Goal: Transaction & Acquisition: Purchase product/service

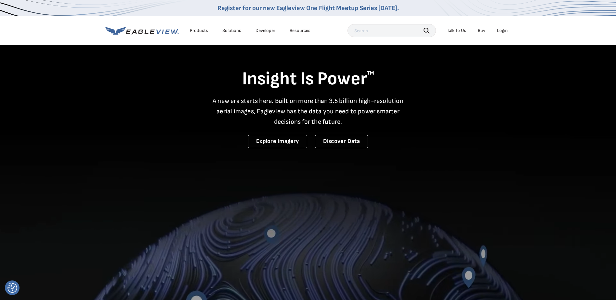
click at [503, 30] on div "Login" at bounding box center [502, 31] width 11 height 6
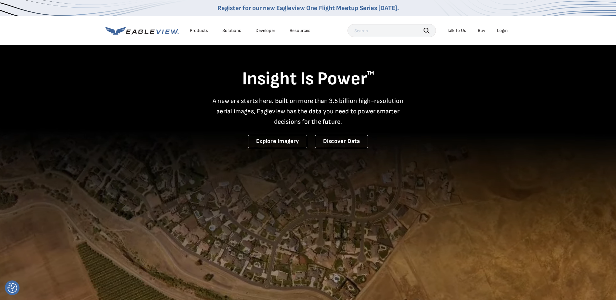
click at [502, 30] on div "Login" at bounding box center [502, 31] width 11 height 6
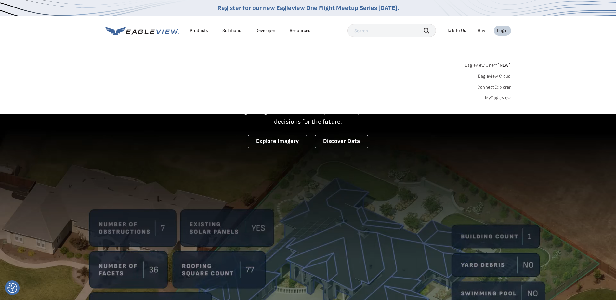
click at [488, 64] on link "Eagleview One™ * NEW *" at bounding box center [488, 63] width 46 height 7
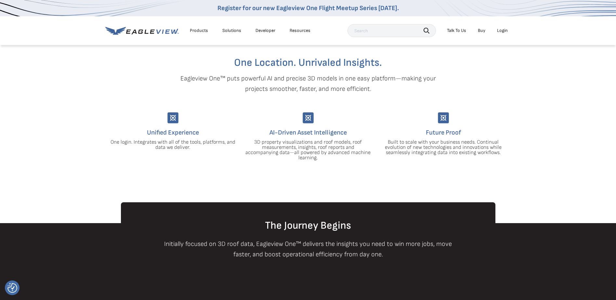
scroll to position [130, 0]
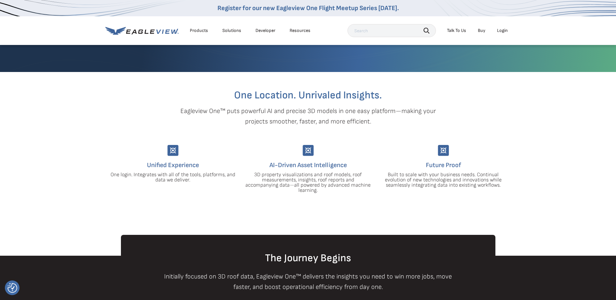
click at [500, 31] on div "Login" at bounding box center [502, 31] width 11 height 6
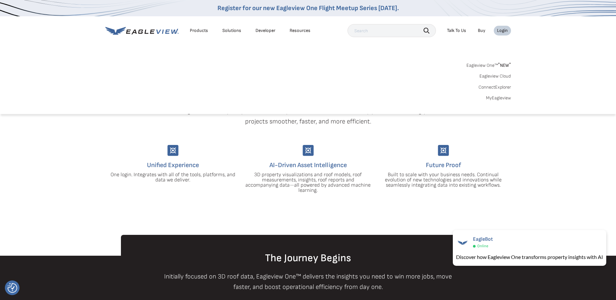
click at [496, 97] on link "MyEagleview" at bounding box center [498, 98] width 25 height 6
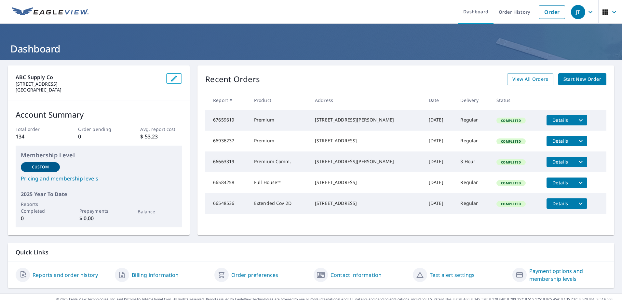
click at [582, 79] on span "Start New Order" at bounding box center [582, 79] width 38 height 8
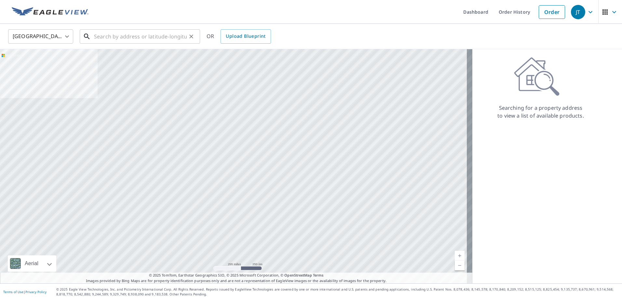
click at [109, 39] on input "text" at bounding box center [140, 36] width 93 height 18
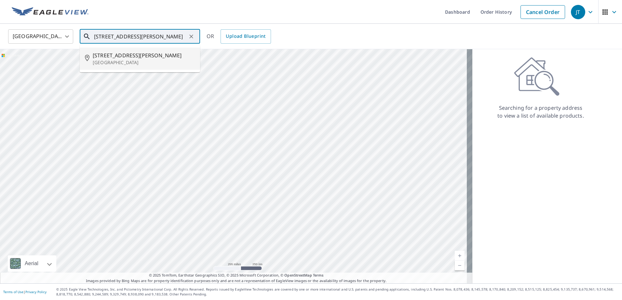
click at [135, 59] on p "Mohegan Lake, NY 10547" at bounding box center [144, 62] width 102 height 7
type input "3570 Ellis St Mohegan Lake, NY 10547"
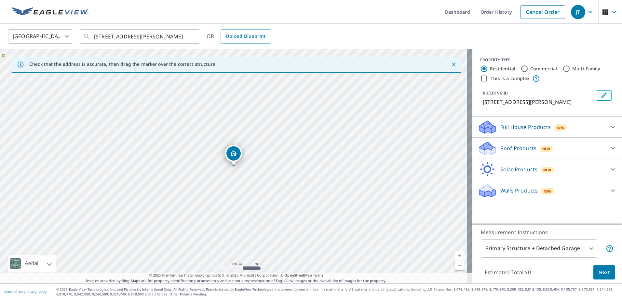
click at [511, 146] on p "Roof Products" at bounding box center [518, 148] width 36 height 8
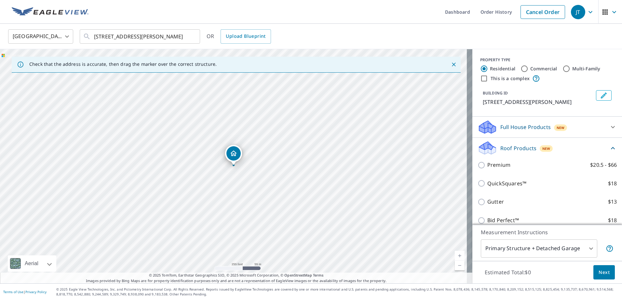
scroll to position [33, 0]
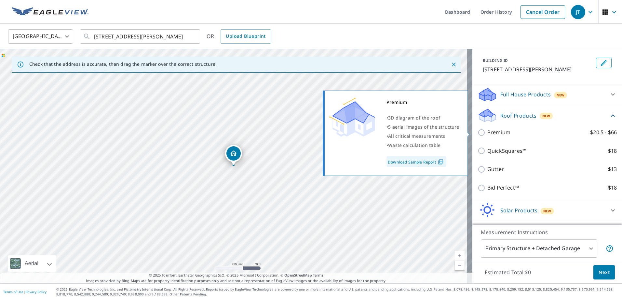
click at [488, 132] on p "Premium" at bounding box center [498, 132] width 23 height 8
click at [487, 132] on input "Premium $20.5 - $66" at bounding box center [482, 132] width 10 height 8
checkbox input "true"
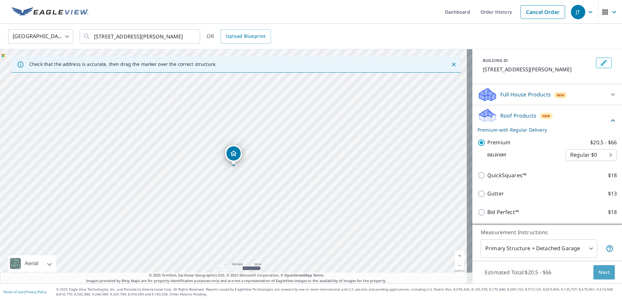
click at [600, 271] on span "Next" at bounding box center [603, 272] width 11 height 8
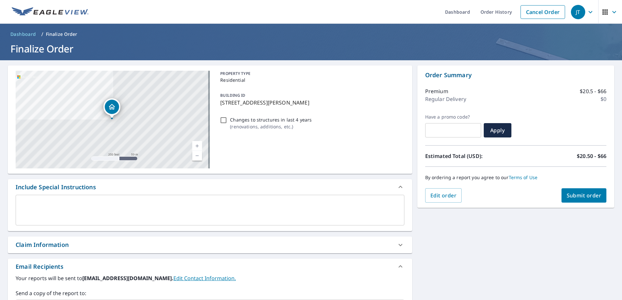
scroll to position [98, 0]
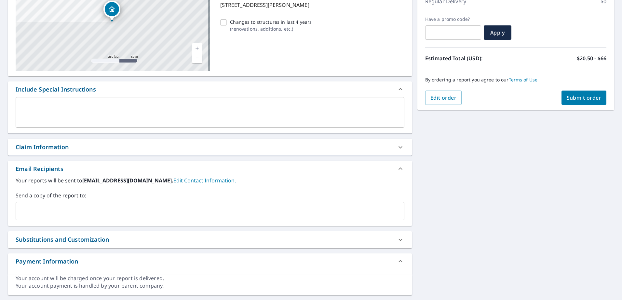
click at [173, 180] on link "Edit Contact Information." at bounding box center [204, 180] width 62 height 7
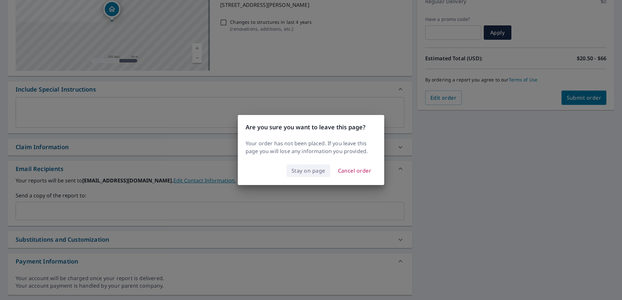
click at [307, 170] on span "Stay on page" at bounding box center [308, 170] width 34 height 9
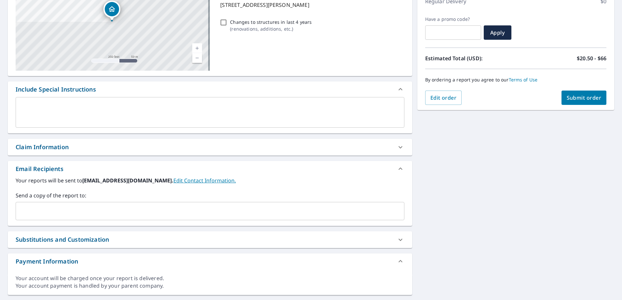
click at [173, 180] on link "Edit Contact Information." at bounding box center [204, 180] width 62 height 7
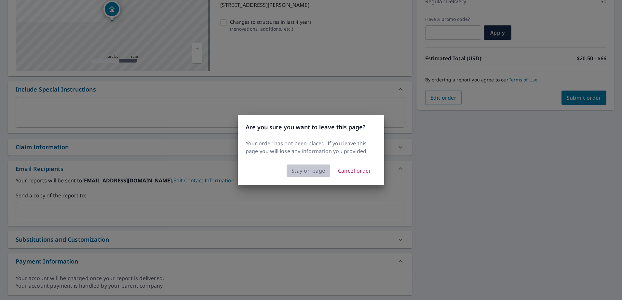
click at [300, 173] on span "Stay on page" at bounding box center [308, 170] width 34 height 9
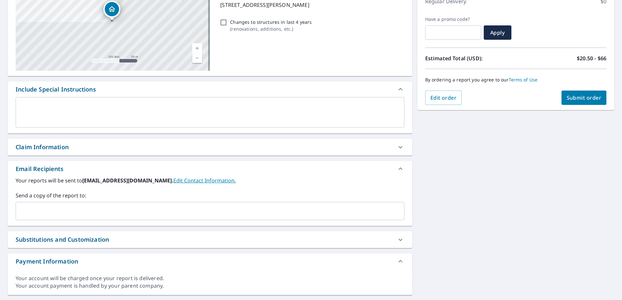
scroll to position [114, 0]
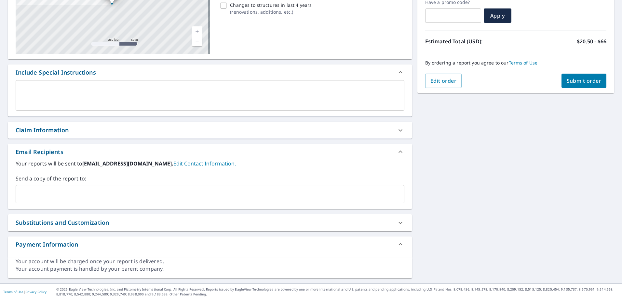
click at [47, 191] on input "text" at bounding box center [205, 194] width 373 height 12
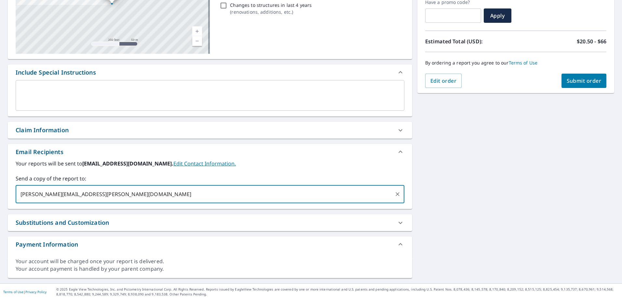
type input "Jake.Liddy@abcsupply.com"
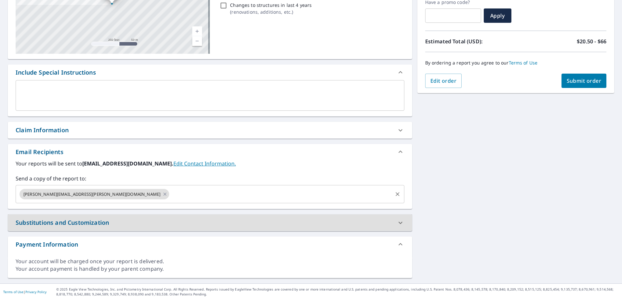
click at [170, 193] on input "text" at bounding box center [280, 194] width 221 height 12
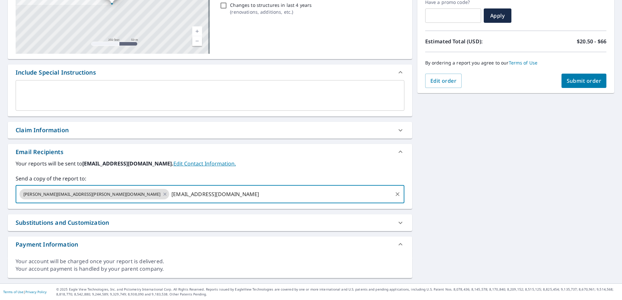
type input "ymoe2016@gmail.com"
click at [582, 75] on button "Submit order" at bounding box center [583, 80] width 45 height 14
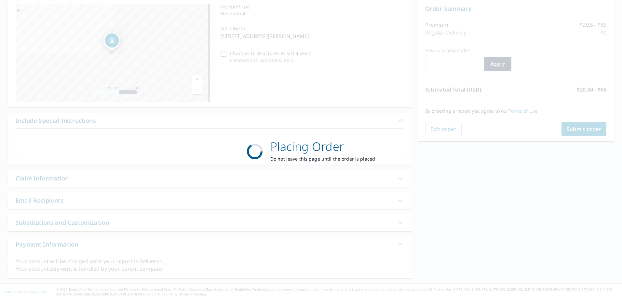
scroll to position [66, 0]
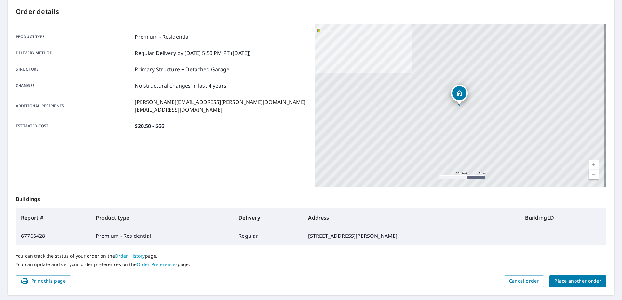
scroll to position [83, 0]
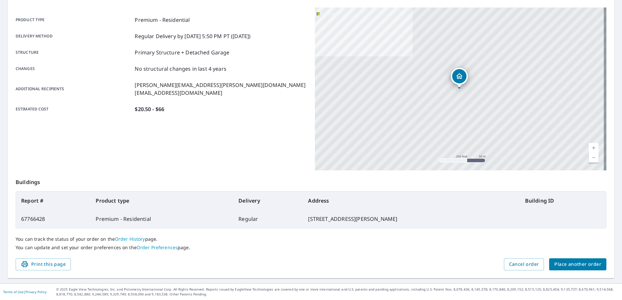
click at [128, 238] on link "Order History" at bounding box center [130, 238] width 30 height 6
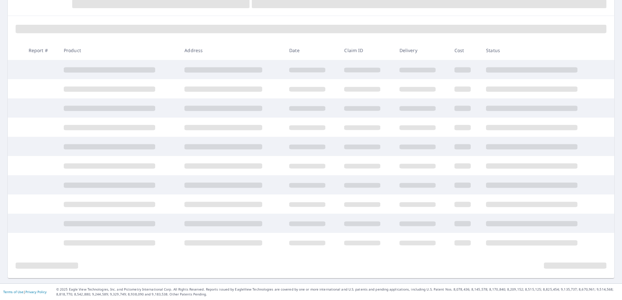
scroll to position [77, 0]
